Goal: Information Seeking & Learning: Learn about a topic

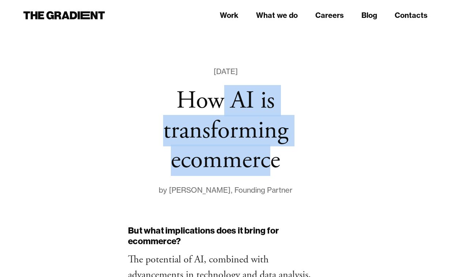
drag, startPoint x: 217, startPoint y: 109, endPoint x: 264, endPoint y: 171, distance: 78.0
click at [265, 173] on h1 "How AI is transforming ecommerce" at bounding box center [225, 131] width 195 height 90
click at [264, 171] on h1 "How AI is transforming ecommerce" at bounding box center [225, 131] width 195 height 90
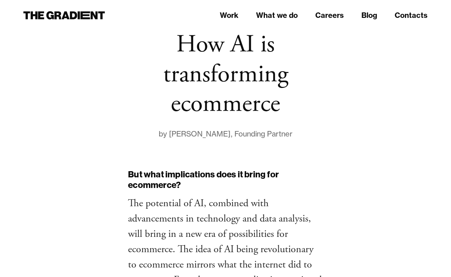
scroll to position [54, 0]
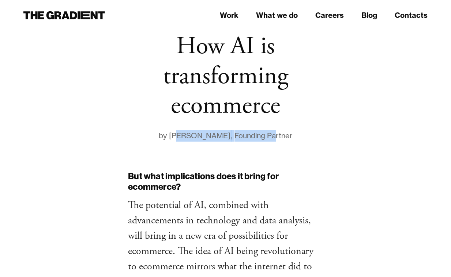
drag, startPoint x: 173, startPoint y: 129, endPoint x: 282, endPoint y: 139, distance: 109.7
click at [281, 139] on div "by [PERSON_NAME] , Founding Partner" at bounding box center [225, 136] width 195 height 12
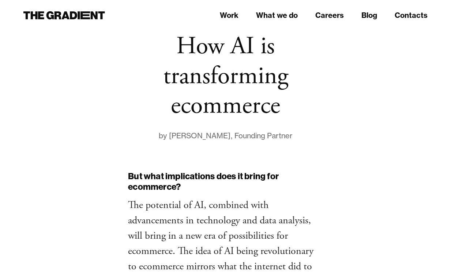
click at [282, 139] on div "Founding Partner" at bounding box center [263, 136] width 58 height 12
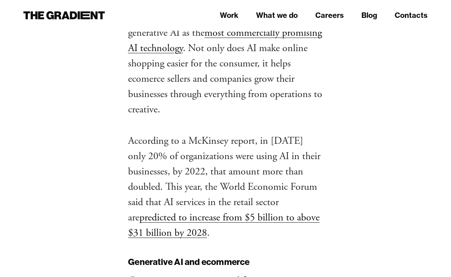
scroll to position [459, 0]
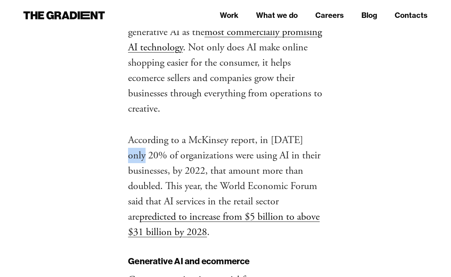
drag, startPoint x: 133, startPoint y: 150, endPoint x: 298, endPoint y: 136, distance: 165.2
click at [298, 136] on p "According to a McKinsey report, in [DATE] only 20% of organizations were using …" at bounding box center [225, 186] width 195 height 107
drag, startPoint x: 288, startPoint y: 153, endPoint x: 237, endPoint y: 160, distance: 52.1
click at [237, 160] on p "According to a McKinsey report, in [DATE] only 20% of organizations were using …" at bounding box center [225, 186] width 195 height 107
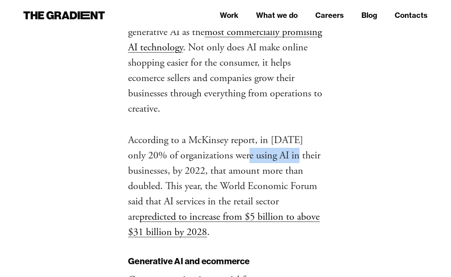
click at [237, 160] on p "According to a McKinsey report, in [DATE] only 20% of organizations were using …" at bounding box center [225, 186] width 195 height 107
drag, startPoint x: 288, startPoint y: 140, endPoint x: 280, endPoint y: 140, distance: 8.1
click at [280, 140] on p "According to a McKinsey report, in [DATE] only 20% of organizations were using …" at bounding box center [225, 186] width 195 height 107
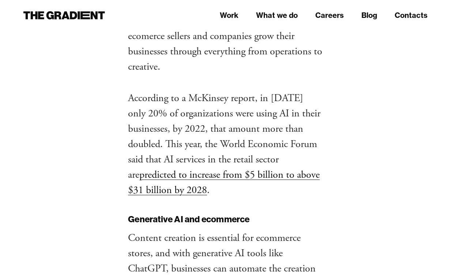
scroll to position [503, 0]
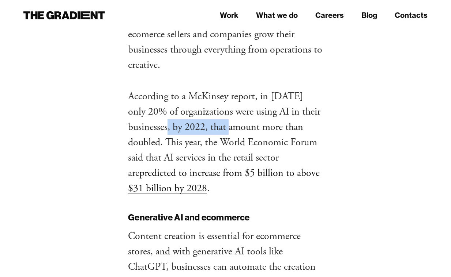
drag, startPoint x: 172, startPoint y: 121, endPoint x: 243, endPoint y: 121, distance: 71.7
click at [243, 121] on p "According to a McKinsey report, in [DATE] only 20% of organizations were using …" at bounding box center [225, 142] width 195 height 107
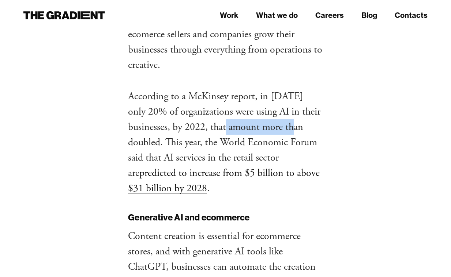
drag, startPoint x: 232, startPoint y: 121, endPoint x: 303, endPoint y: 127, distance: 71.2
click at [303, 127] on p "According to a McKinsey report, in [DATE] only 20% of organizations were using …" at bounding box center [225, 142] width 195 height 107
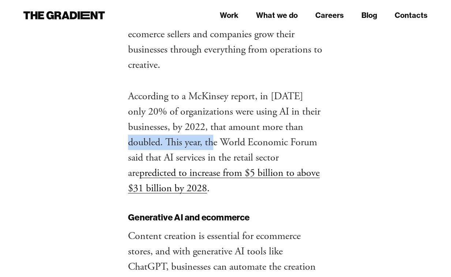
drag, startPoint x: 140, startPoint y: 137, endPoint x: 229, endPoint y: 142, distance: 89.3
click at [227, 142] on p "According to a McKinsey report, in [DATE] only 20% of organizations were using …" at bounding box center [225, 142] width 195 height 107
click at [229, 142] on p "According to a McKinsey report, in [DATE] only 20% of organizations were using …" at bounding box center [225, 142] width 195 height 107
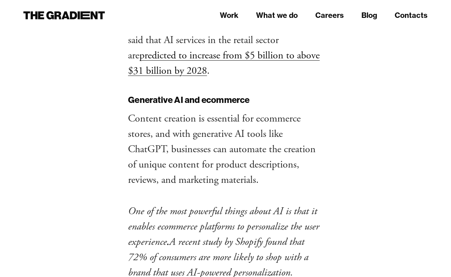
scroll to position [622, 0]
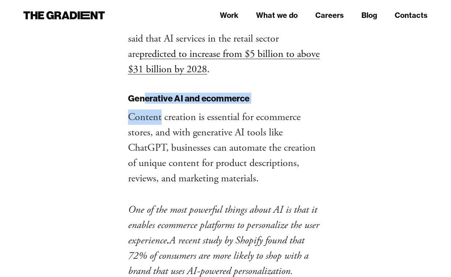
drag, startPoint x: 147, startPoint y: 95, endPoint x: 160, endPoint y: 114, distance: 22.3
click at [160, 114] on p "Content creation is essential for ecommerce stores, and with generative AI tool…" at bounding box center [225, 148] width 195 height 77
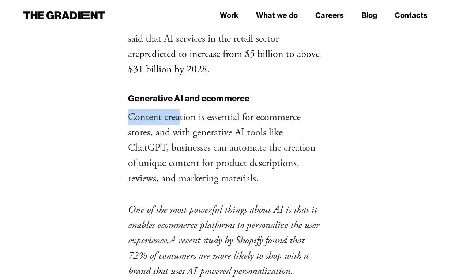
drag, startPoint x: 187, startPoint y: 114, endPoint x: 282, endPoint y: 106, distance: 95.3
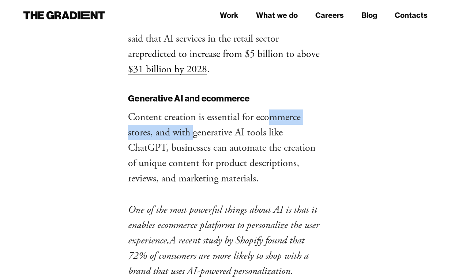
drag, startPoint x: 272, startPoint y: 121, endPoint x: 195, endPoint y: 129, distance: 77.2
click at [195, 129] on p "Content creation is essential for ecommerce stores, and with generative AI tool…" at bounding box center [225, 148] width 195 height 77
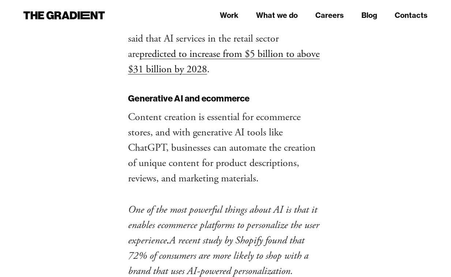
click at [195, 129] on p "Content creation is essential for ecommerce stores, and with generative AI tool…" at bounding box center [225, 148] width 195 height 77
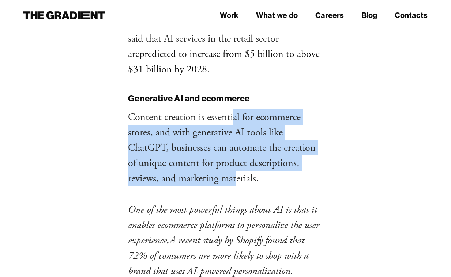
drag, startPoint x: 234, startPoint y: 120, endPoint x: 234, endPoint y: 174, distance: 53.4
click at [237, 177] on p "Content creation is essential for ecommerce stores, and with generative AI tool…" at bounding box center [225, 148] width 195 height 77
click at [234, 174] on p "Content creation is essential for ecommerce stores, and with generative AI tool…" at bounding box center [225, 148] width 195 height 77
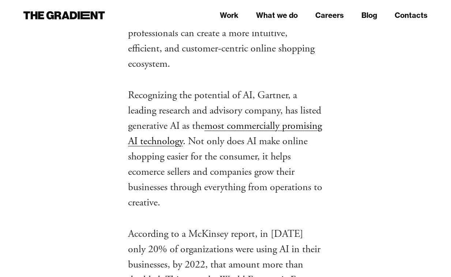
scroll to position [359, 0]
